Goal: Check status: Check status

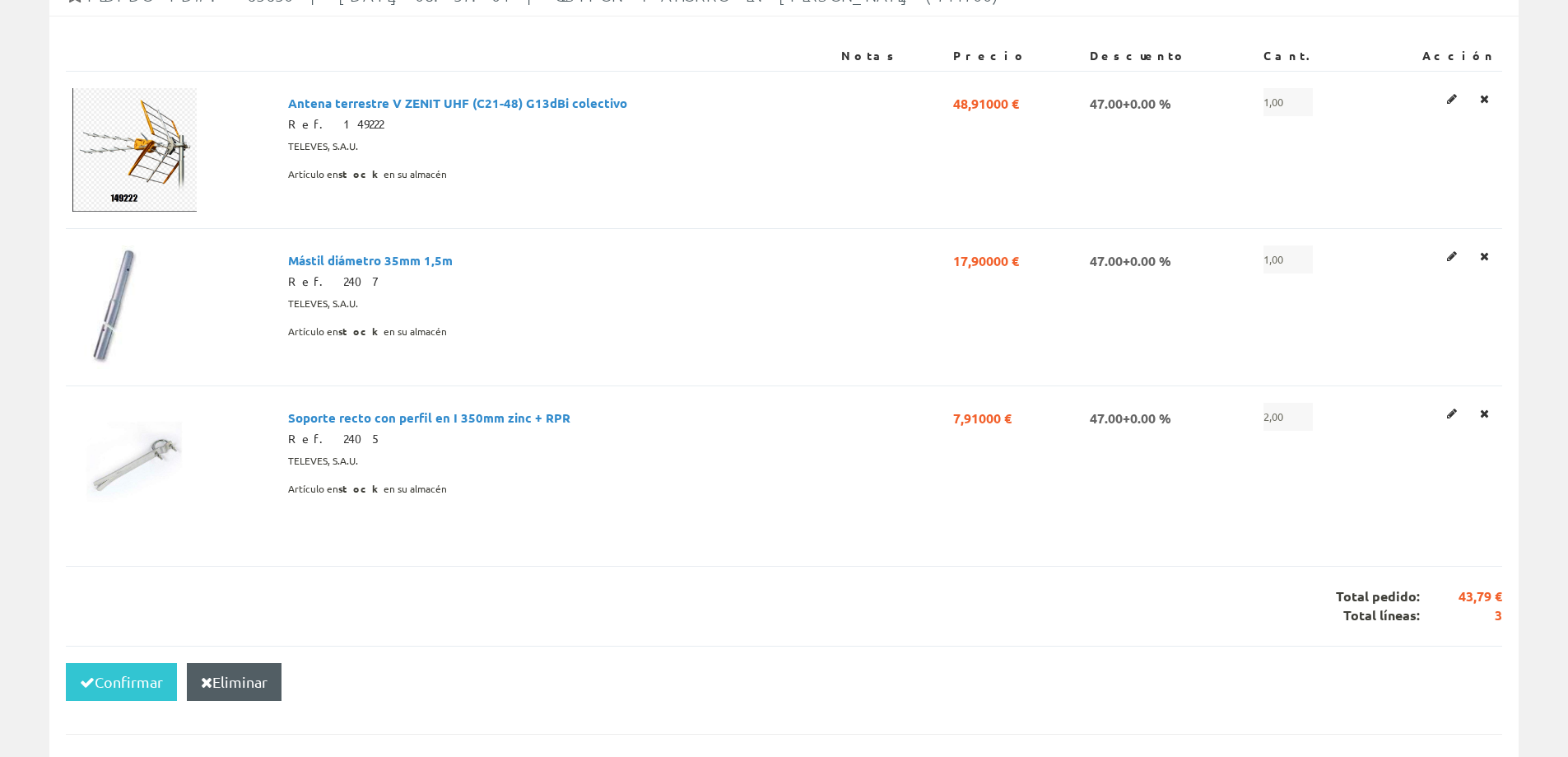
scroll to position [298, 0]
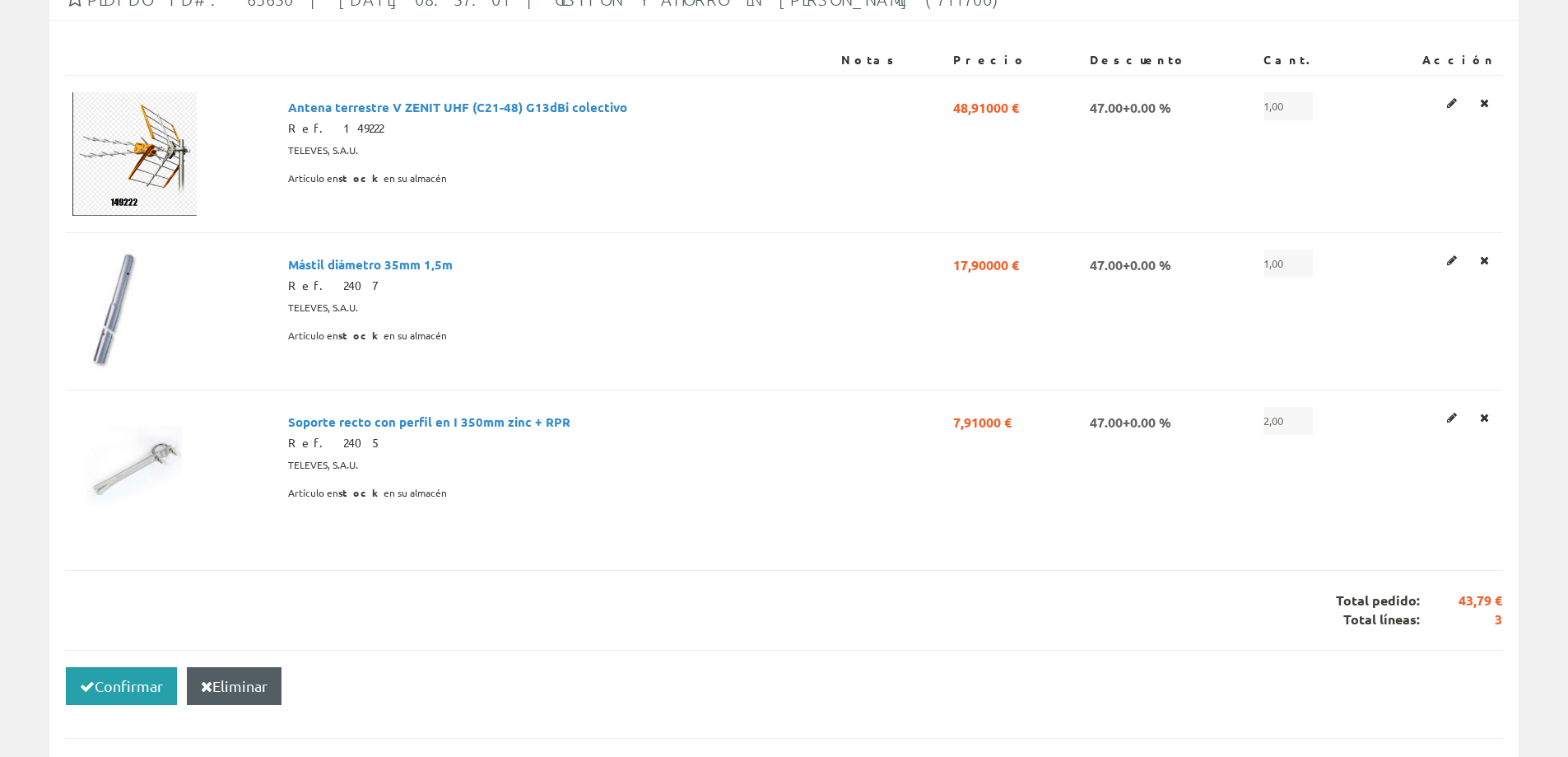
click at [120, 674] on button "Confirmar" at bounding box center [121, 686] width 111 height 38
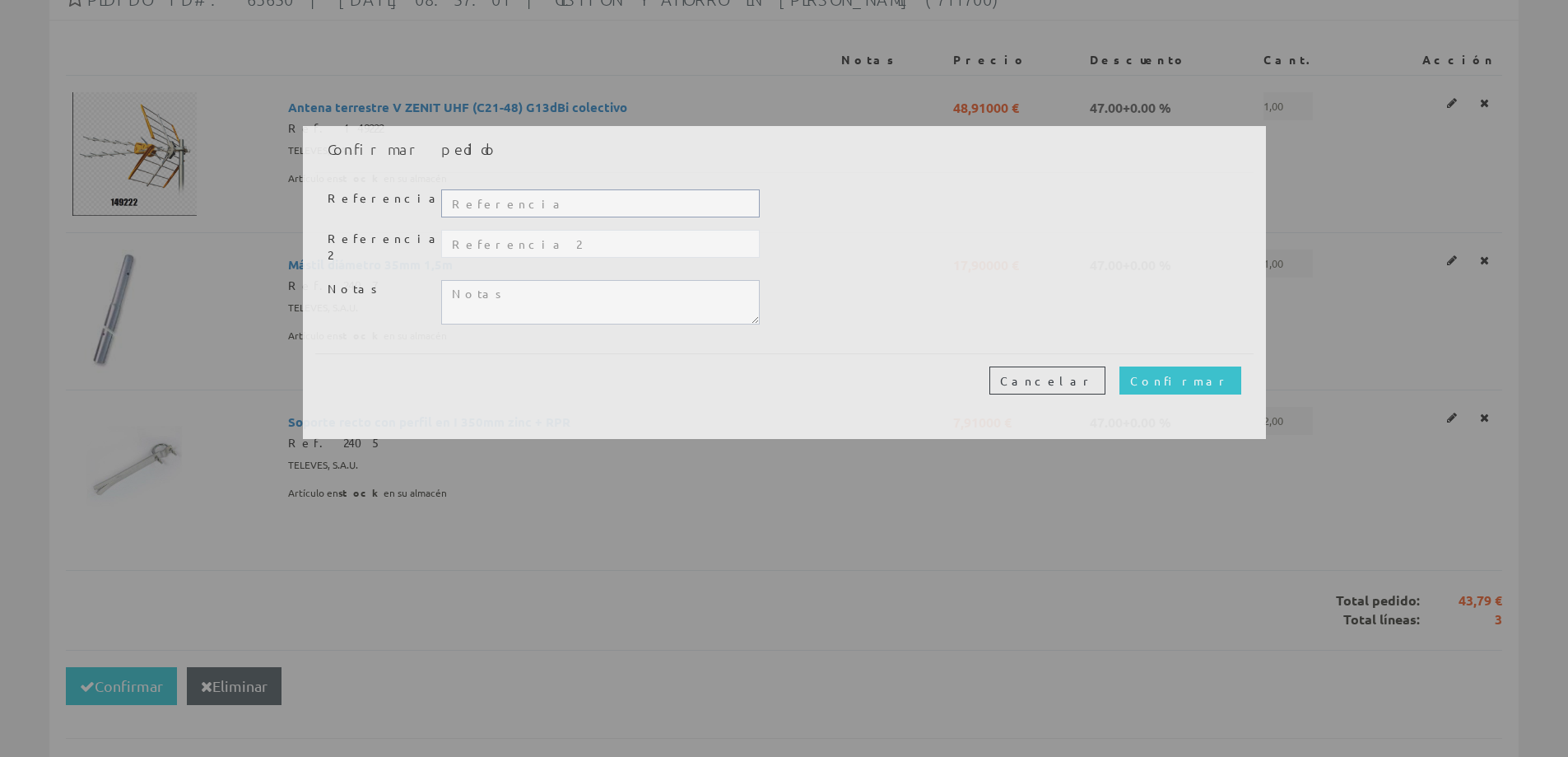
click at [501, 199] on input "text" at bounding box center [600, 204] width 317 height 28
paste input "CO-25109"
type input "CO-25109"
click at [1230, 369] on input "Confirmar" at bounding box center [1180, 381] width 122 height 28
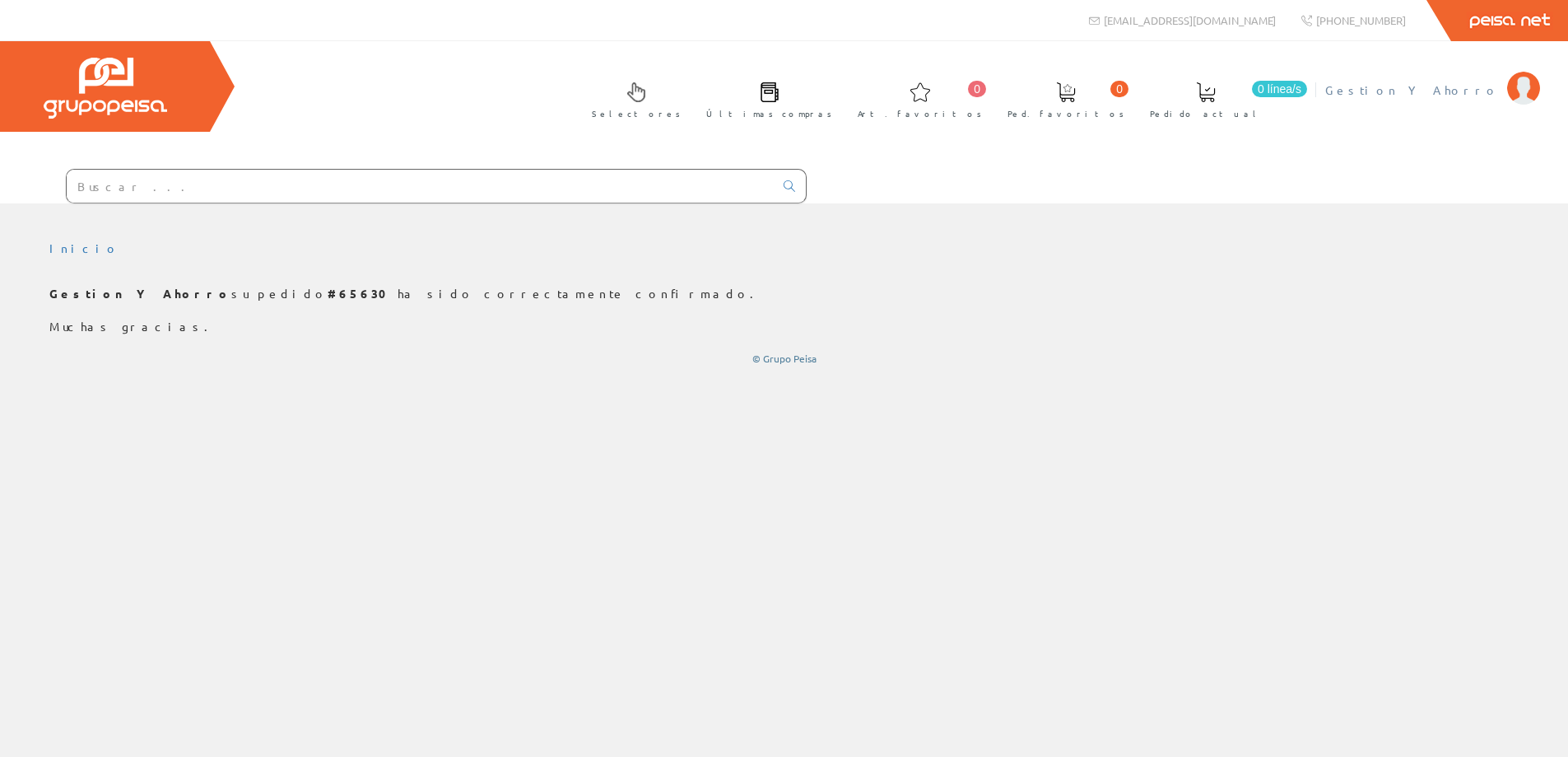
click at [1466, 86] on span "Gestion Y Ahorro" at bounding box center [1411, 90] width 174 height 17
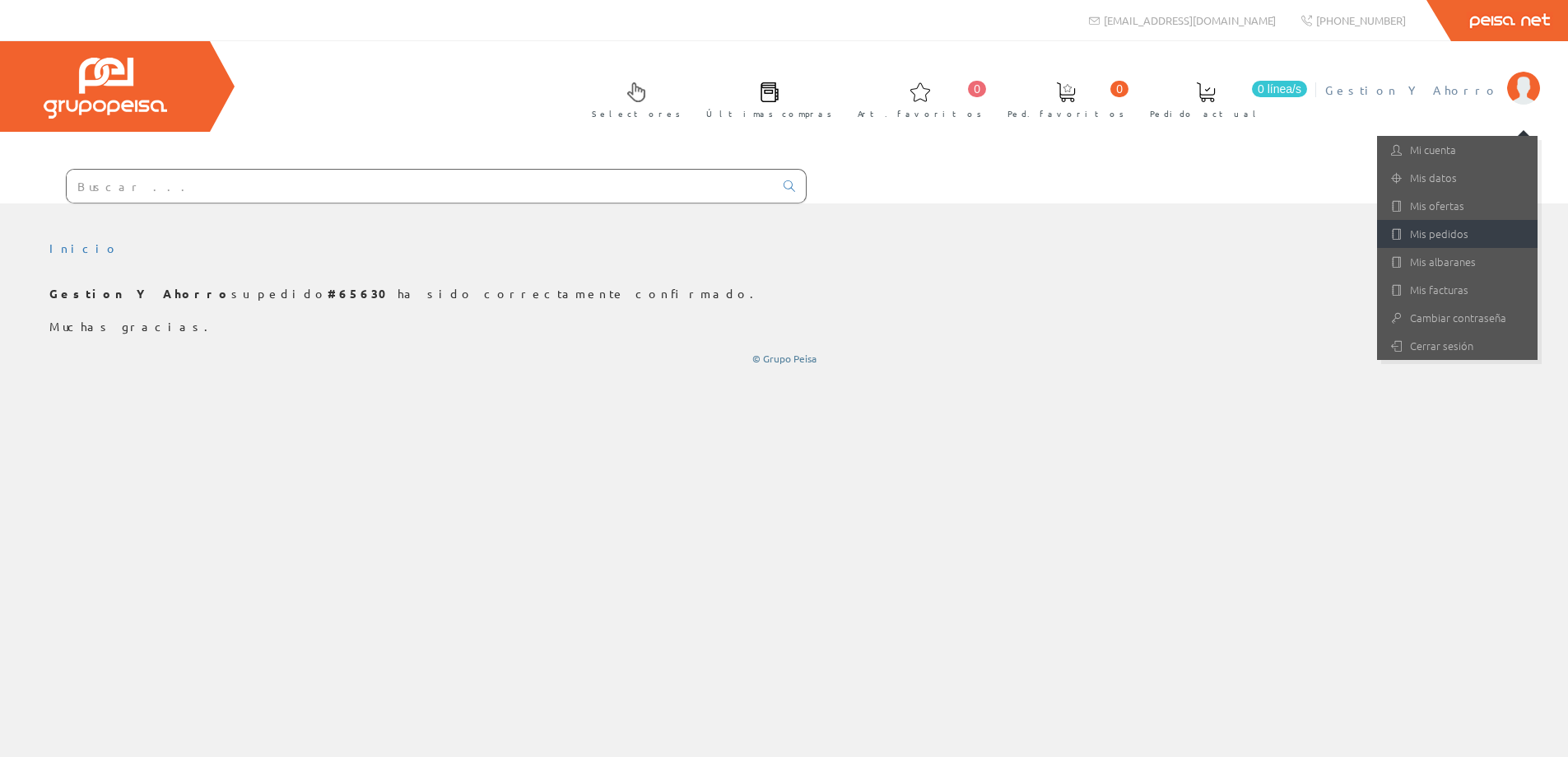
click at [1449, 241] on link "Mis pedidos" at bounding box center [1457, 234] width 160 height 28
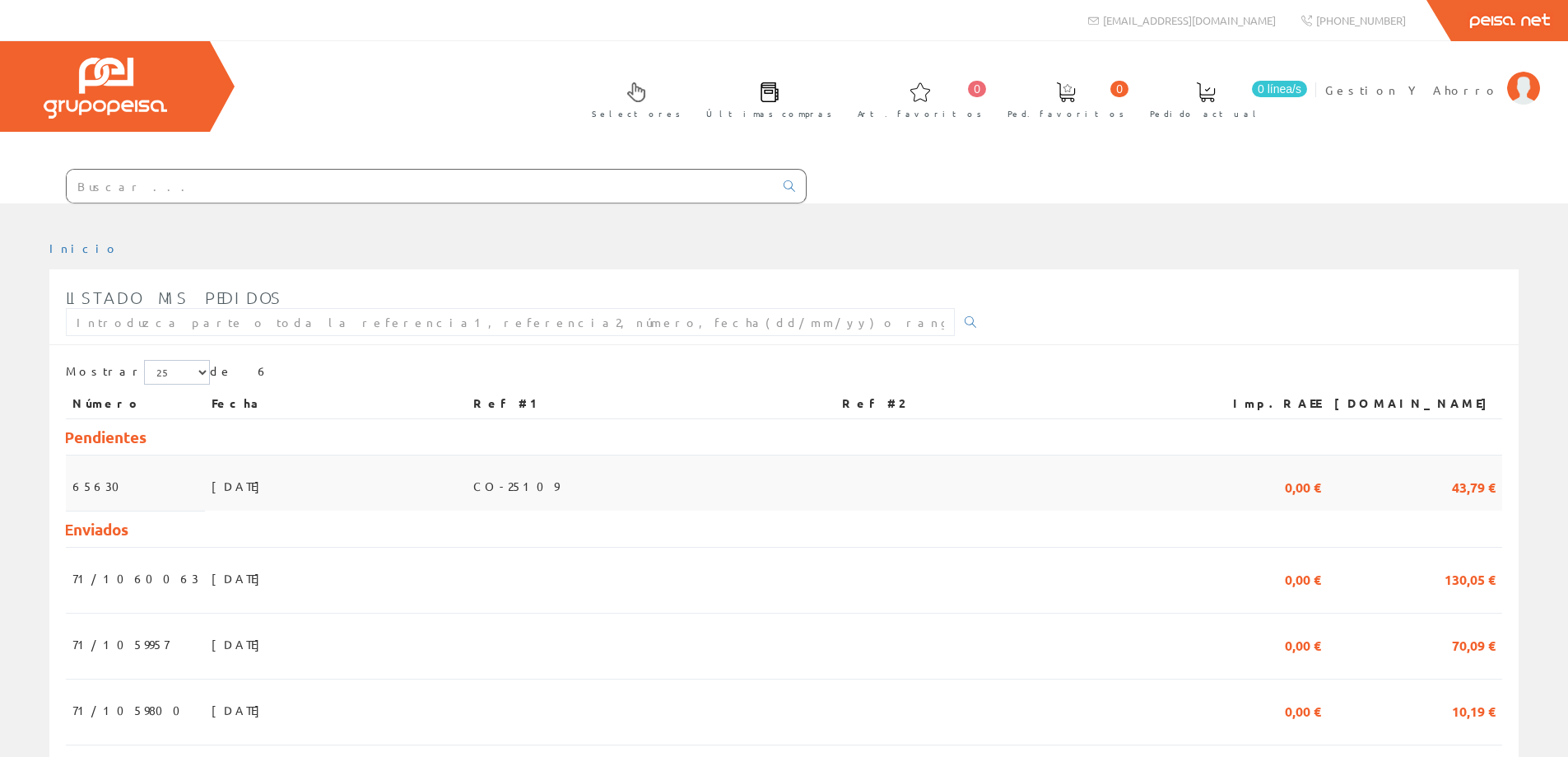
click at [219, 484] on span "04/09/2025" at bounding box center [240, 486] width 56 height 28
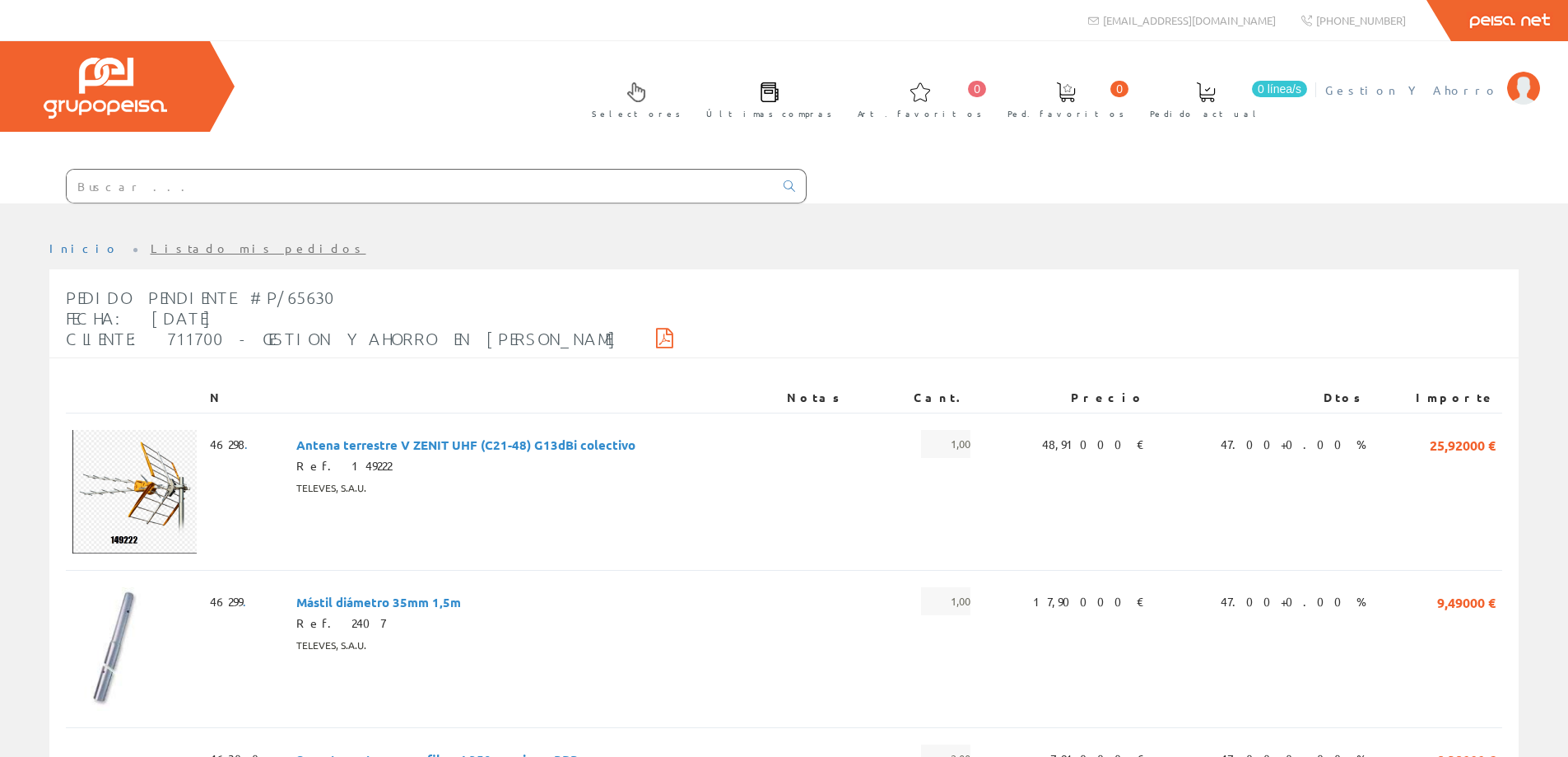
click at [1436, 89] on span "Gestion Y Ahorro" at bounding box center [1411, 90] width 174 height 17
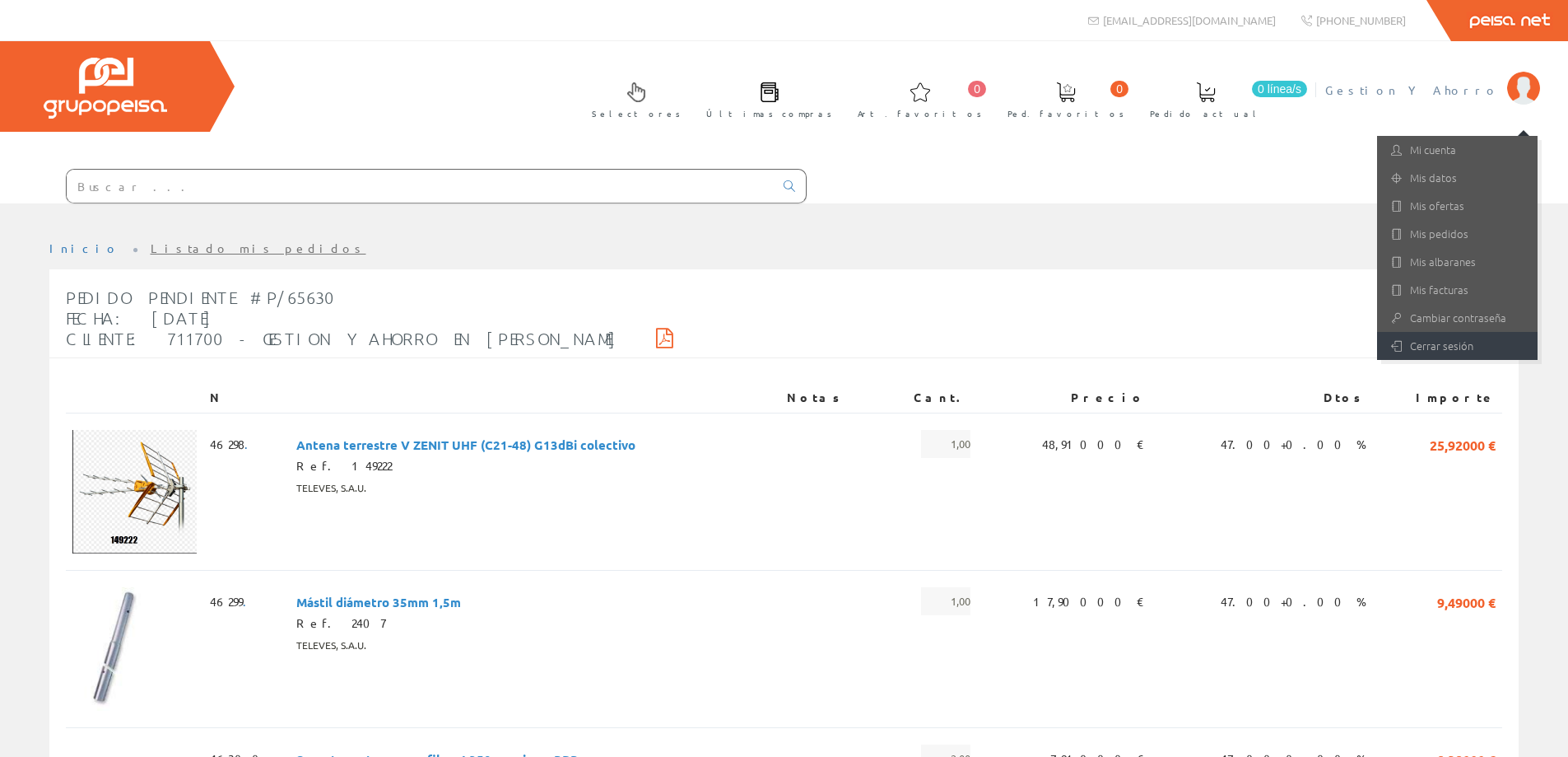
click at [1420, 334] on link "Cerrar sesión" at bounding box center [1457, 346] width 160 height 28
